Goal: Information Seeking & Learning: Learn about a topic

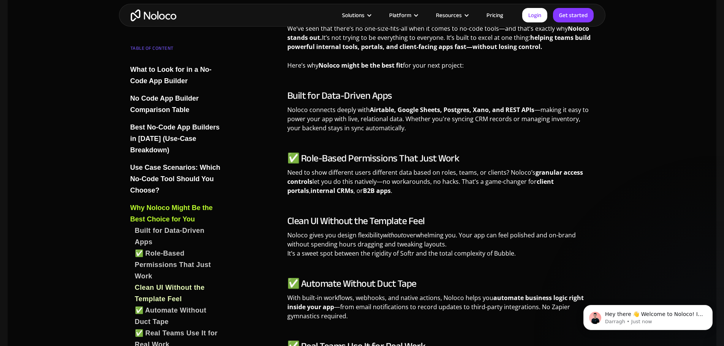
scroll to position [2811, 0]
click at [164, 18] on img "home" at bounding box center [154, 15] width 46 height 12
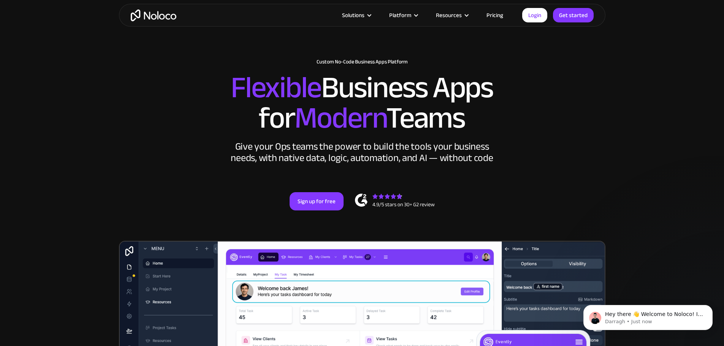
scroll to position [152, 0]
